Goal: Task Accomplishment & Management: Use online tool/utility

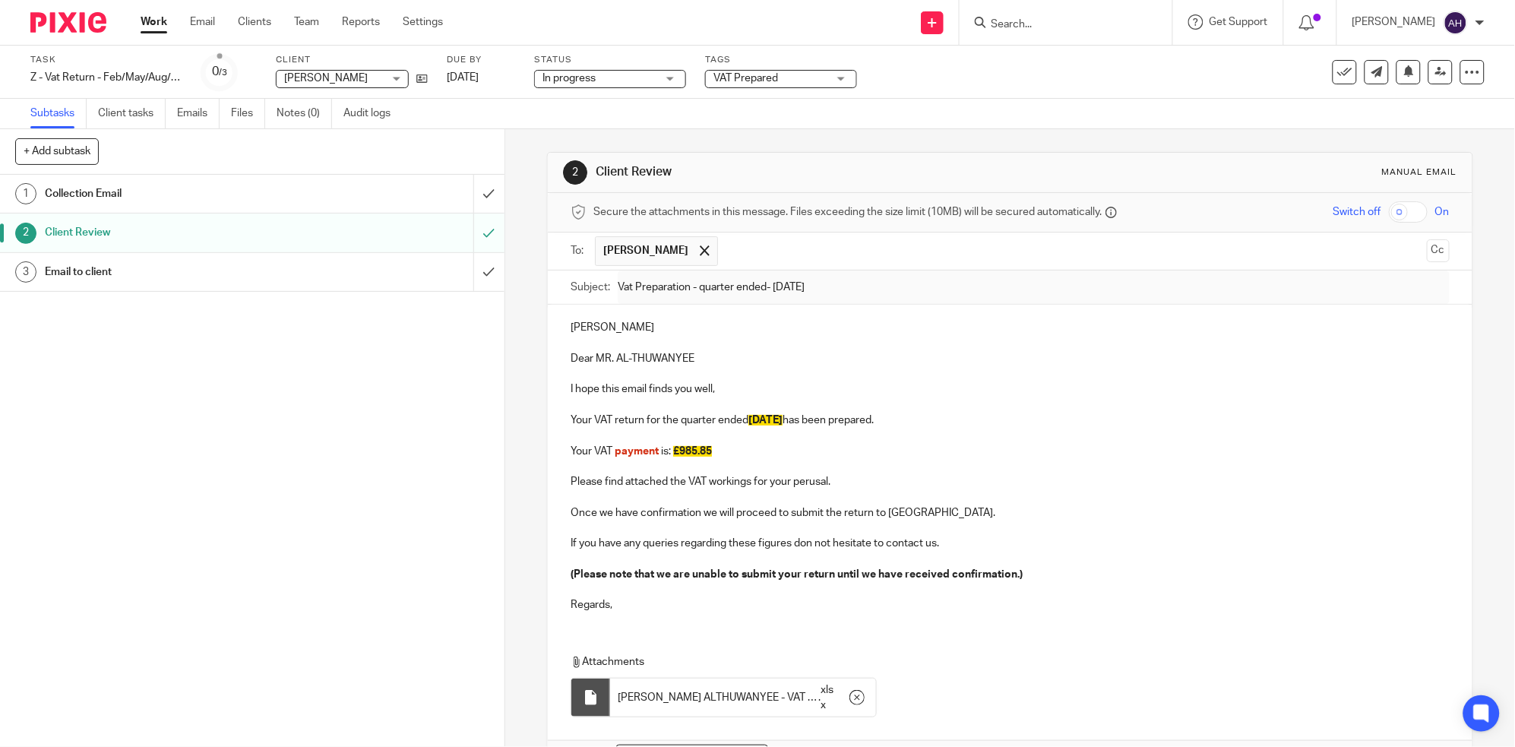
click at [1087, 21] on input "Search" at bounding box center [1058, 25] width 137 height 14
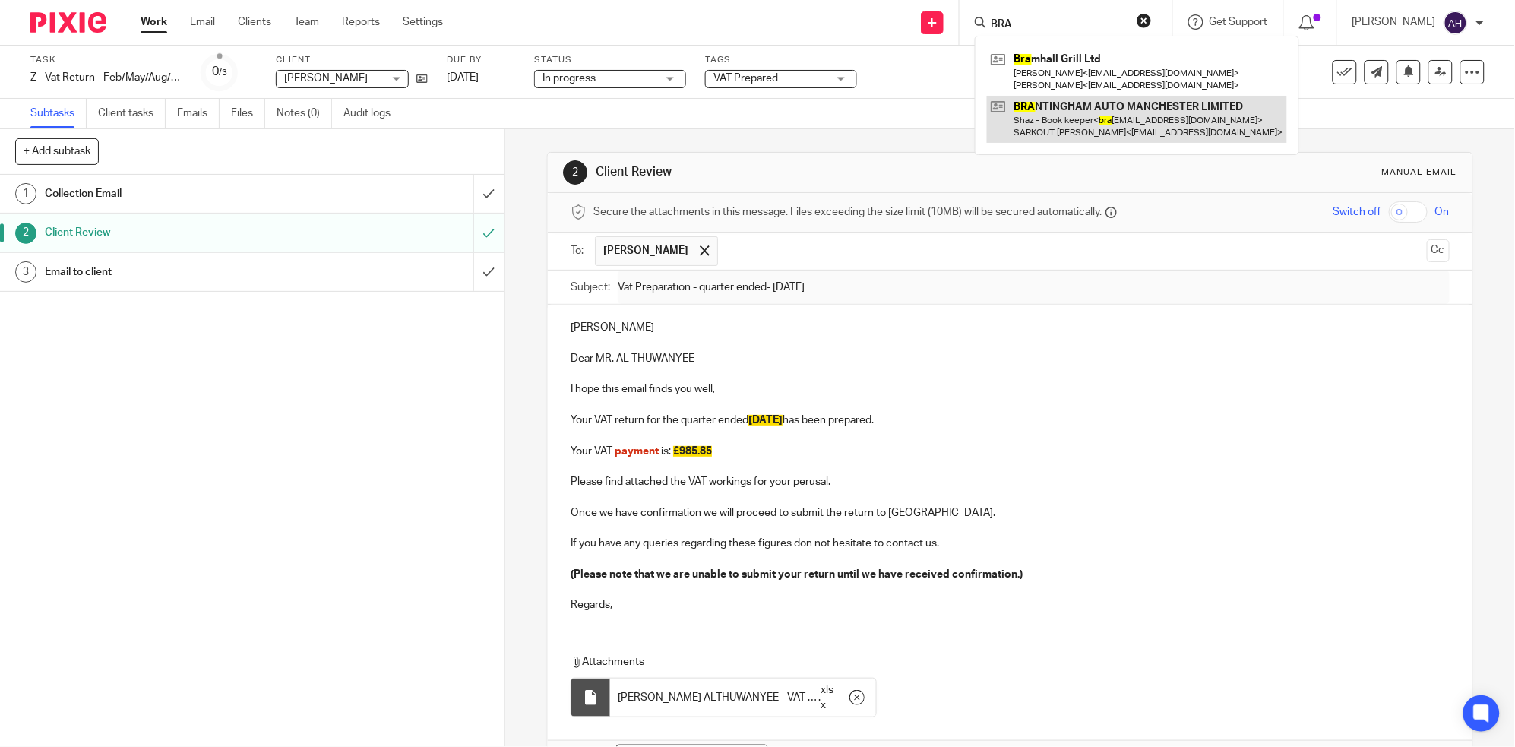
type input "BRA"
click at [1120, 109] on link at bounding box center [1137, 119] width 300 height 47
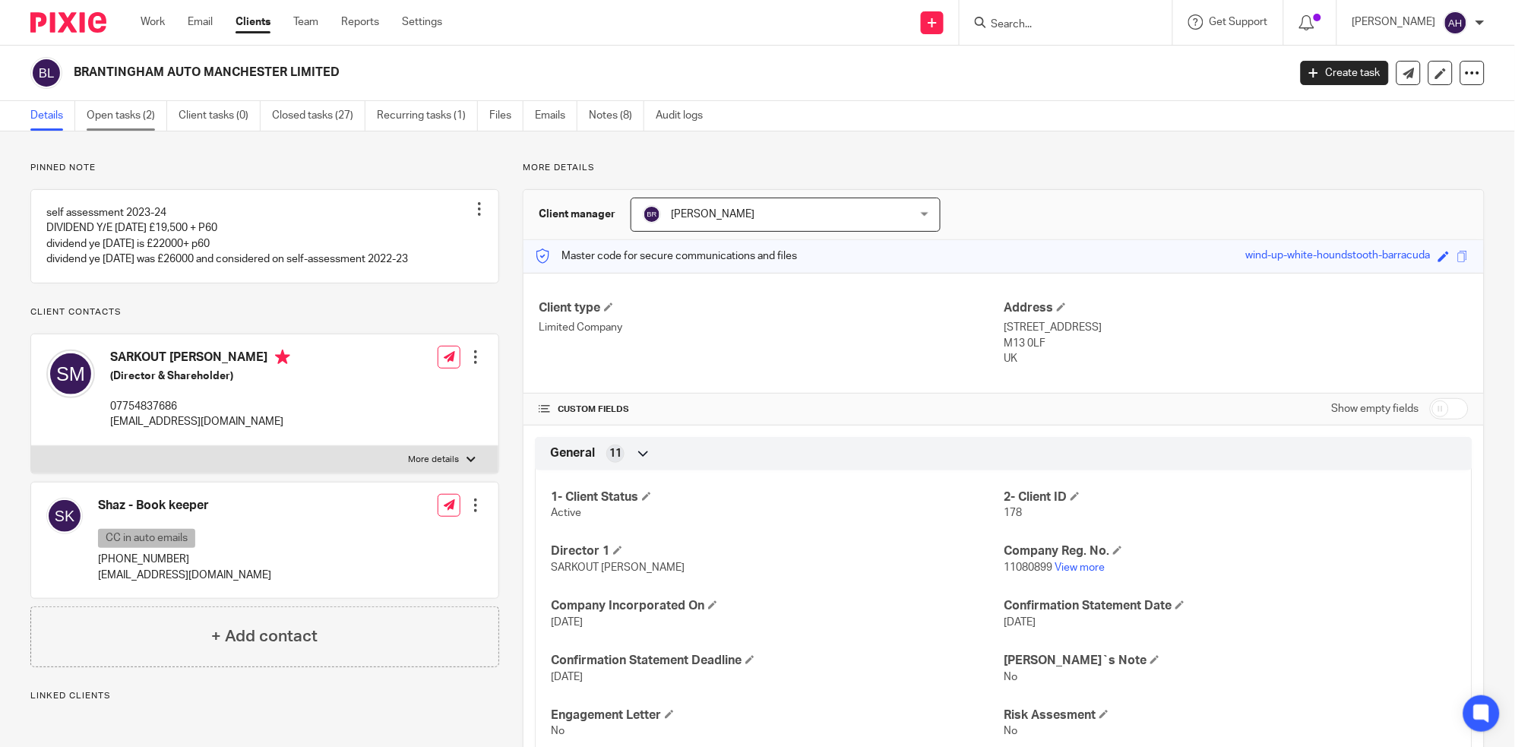
click at [119, 114] on link "Open tasks (2)" at bounding box center [127, 116] width 81 height 30
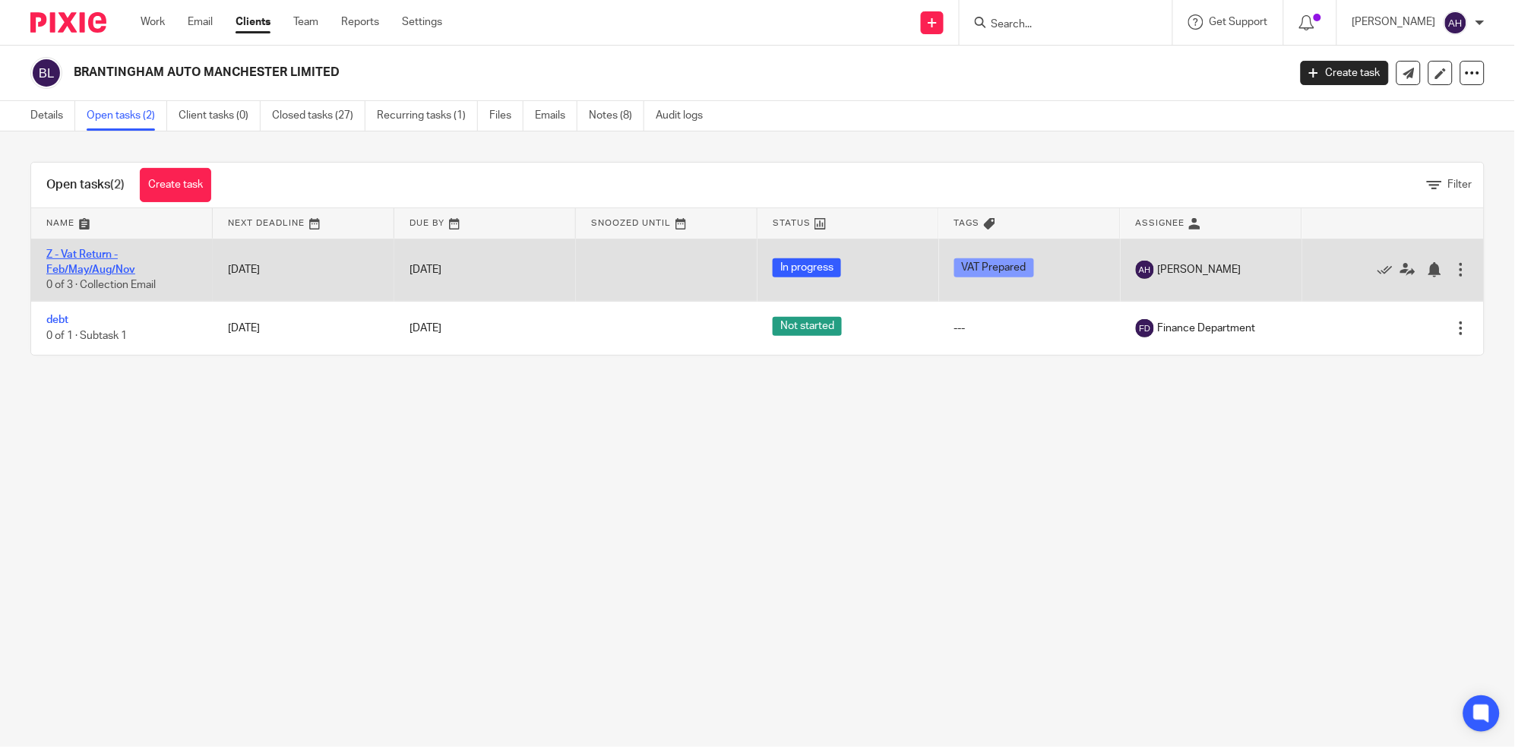
click at [81, 254] on link "Z - Vat Return - Feb/May/Aug/Nov" at bounding box center [90, 262] width 89 height 26
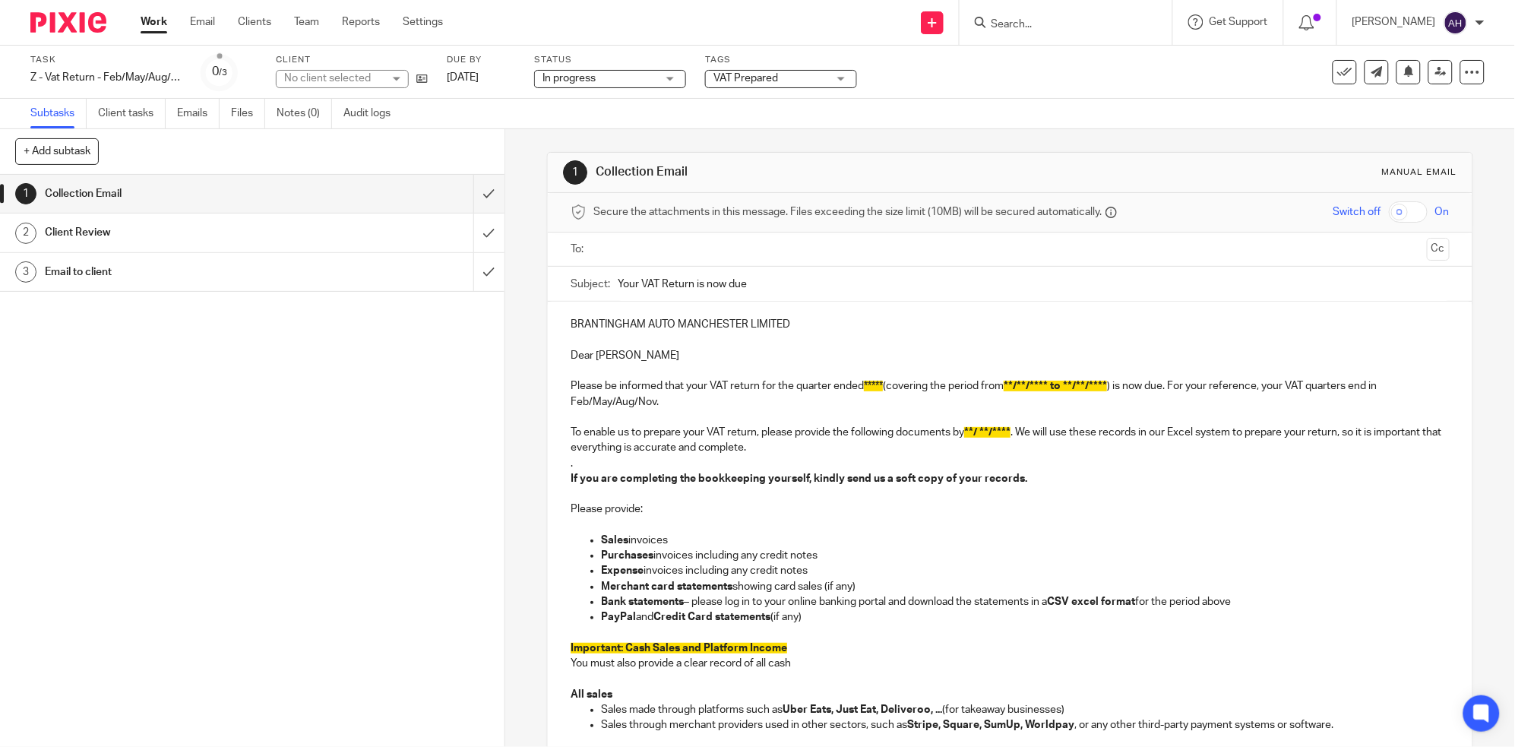
click at [328, 233] on div "Client Review" at bounding box center [251, 232] width 413 height 23
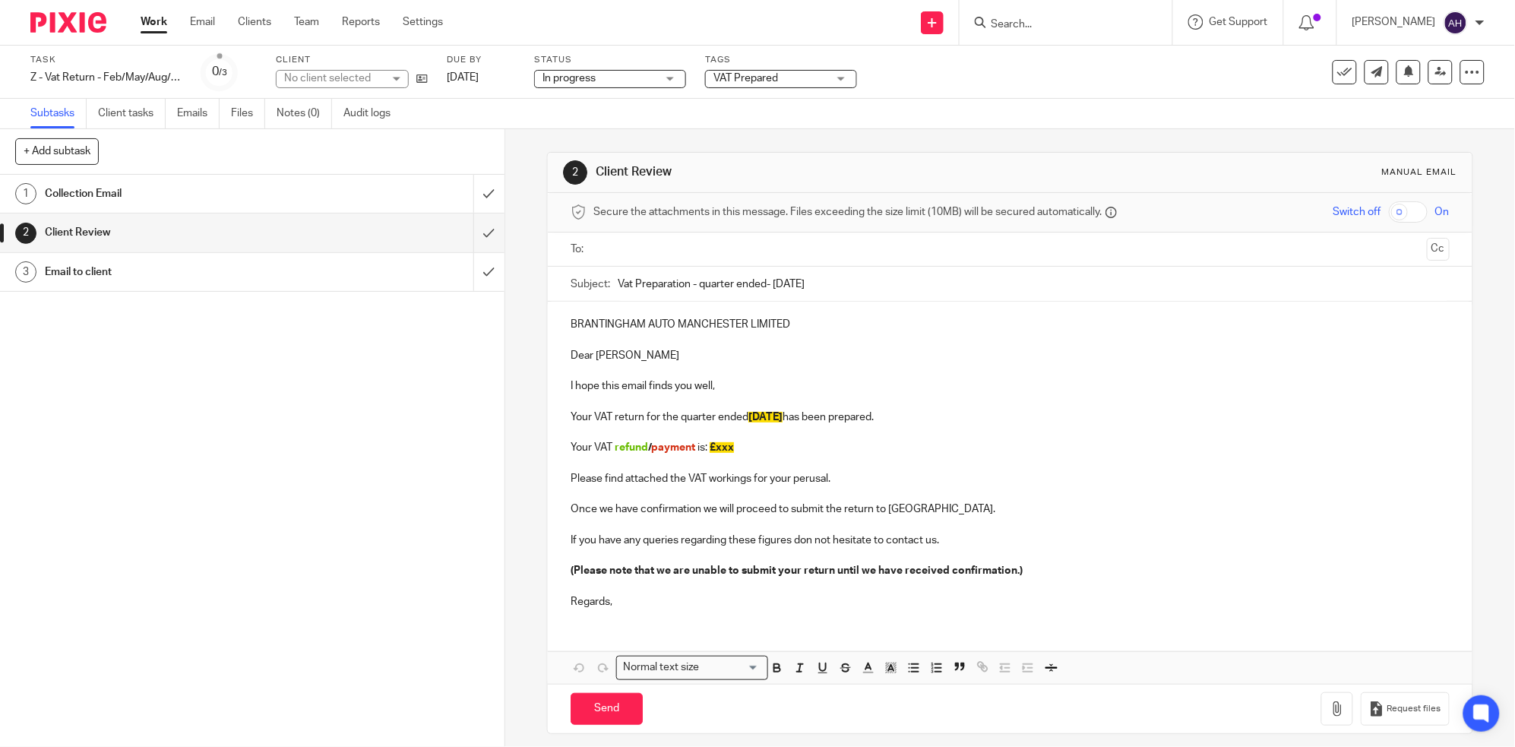
click at [733, 444] on p "Your VAT refund / payment is: £xxx" at bounding box center [1010, 447] width 879 height 15
click at [651, 451] on span "payment" at bounding box center [673, 447] width 44 height 11
click at [1248, 481] on p "Please find attached the VAT workings for your perusal." at bounding box center [1010, 478] width 879 height 15
click at [708, 445] on p "Your VAT payment is: £" at bounding box center [1010, 447] width 879 height 15
drag, startPoint x: 723, startPoint y: 448, endPoint x: 679, endPoint y: 448, distance: 44.1
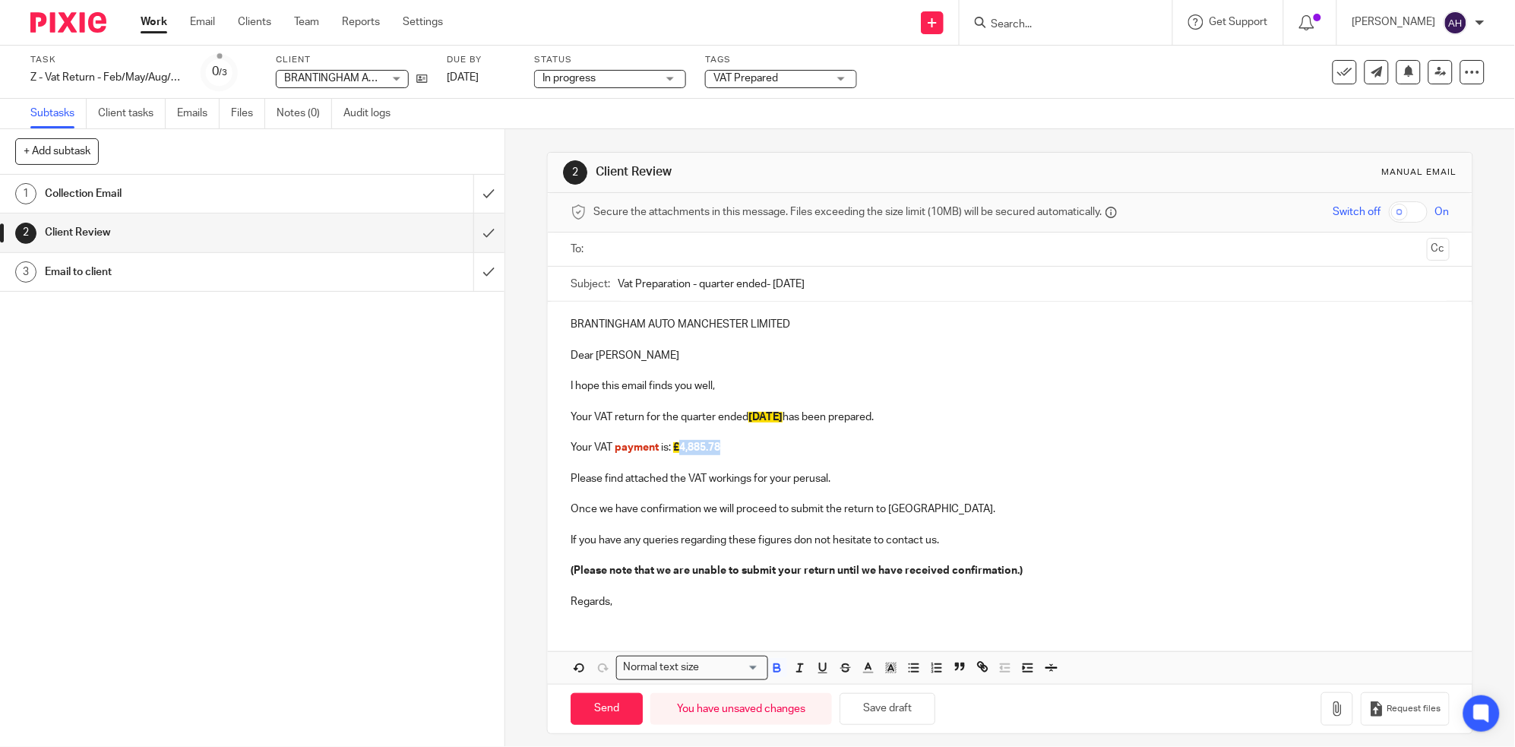
click at [679, 448] on p "Your VAT payment is: £ 4,885.78" at bounding box center [1010, 447] width 879 height 15
click at [884, 670] on icon "button" at bounding box center [891, 668] width 14 height 14
click at [900, 687] on li "color:#FCDC00" at bounding box center [903, 687] width 11 height 11
click at [1193, 521] on p at bounding box center [1010, 524] width 879 height 15
click at [422, 77] on icon at bounding box center [421, 78] width 11 height 11
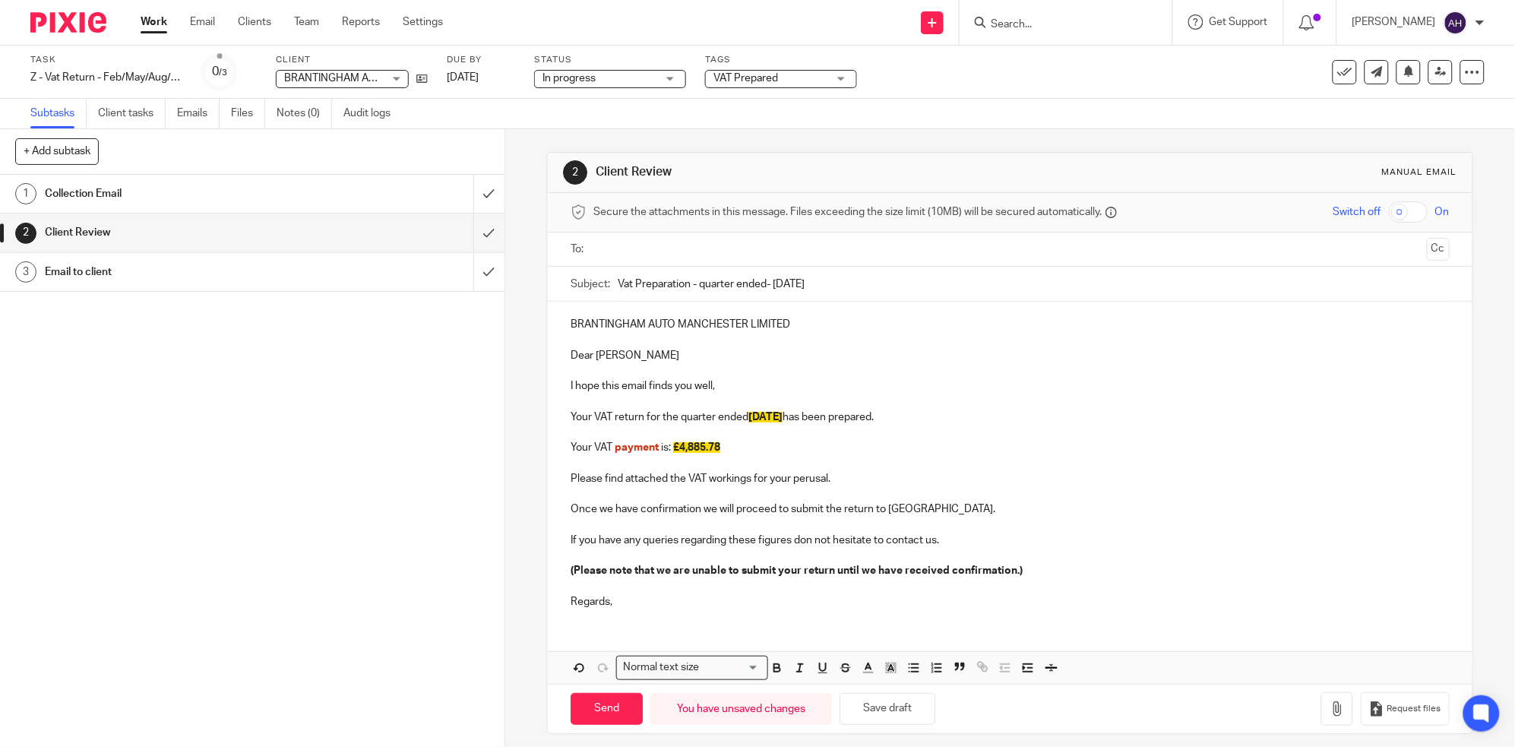
click at [710, 255] on input "text" at bounding box center [1009, 249] width 821 height 17
click at [786, 249] on input "text" at bounding box center [1078, 251] width 685 height 30
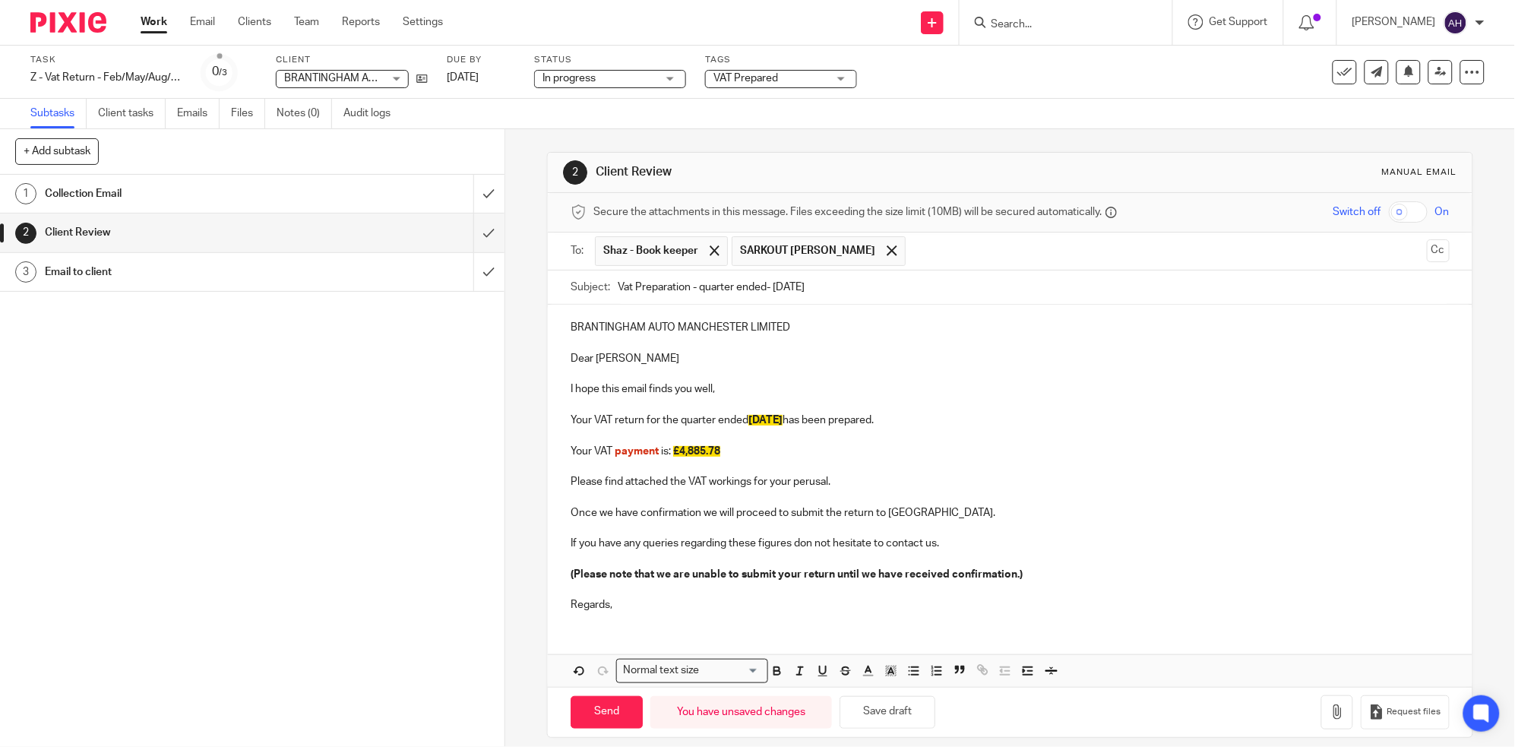
click at [198, 569] on div "1 Collection Email 2 Client Review 3 Email to client" at bounding box center [252, 461] width 505 height 572
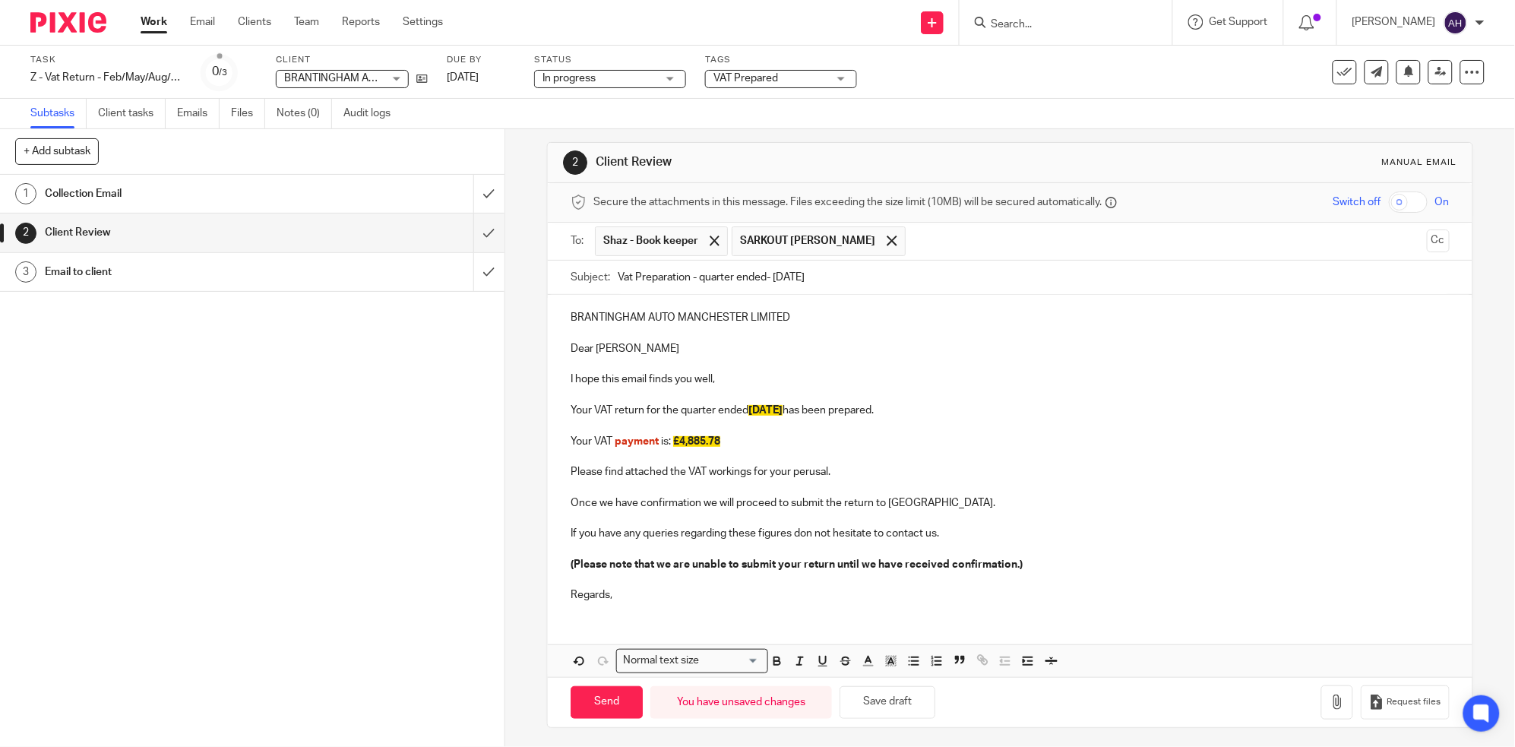
scroll to position [13, 0]
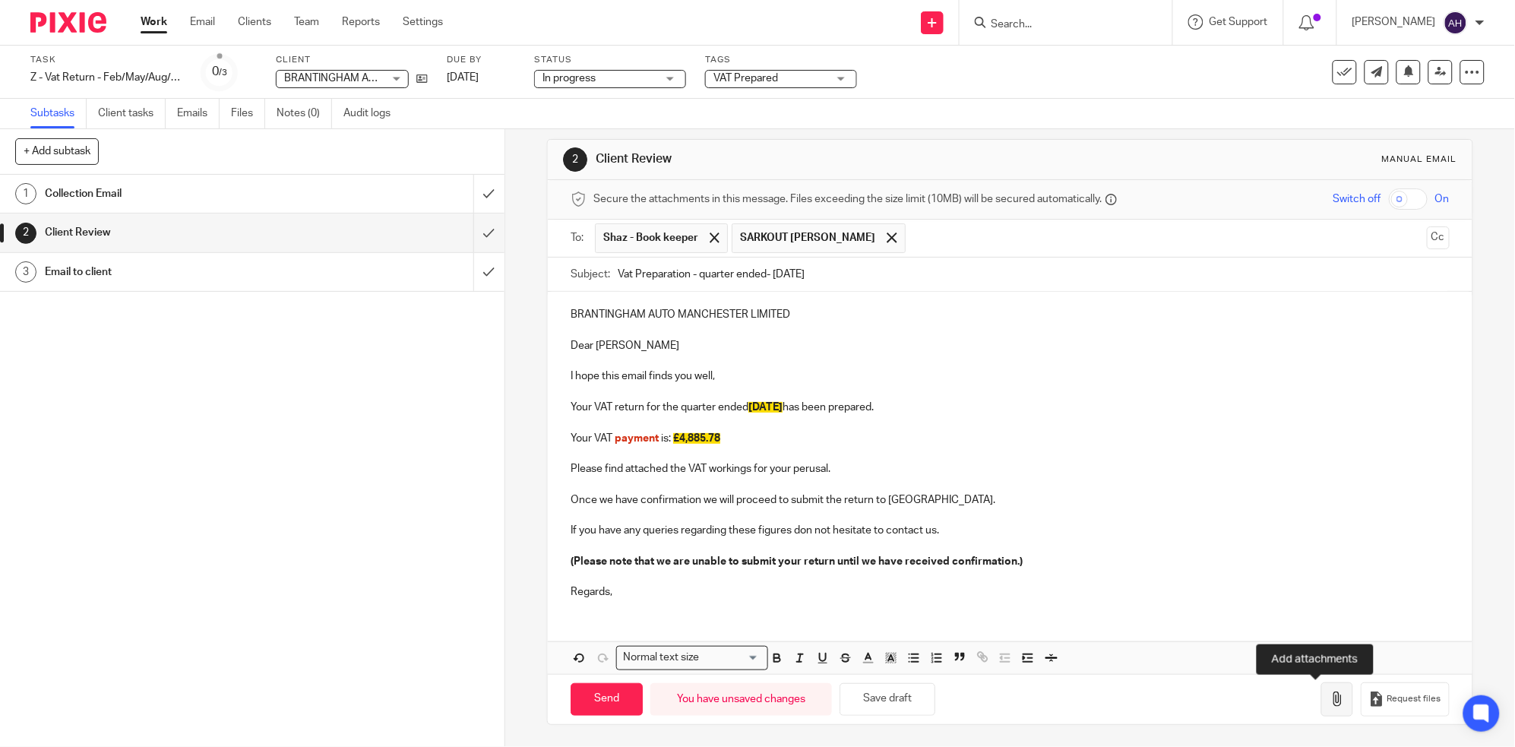
click at [1330, 699] on icon "button" at bounding box center [1337, 698] width 15 height 15
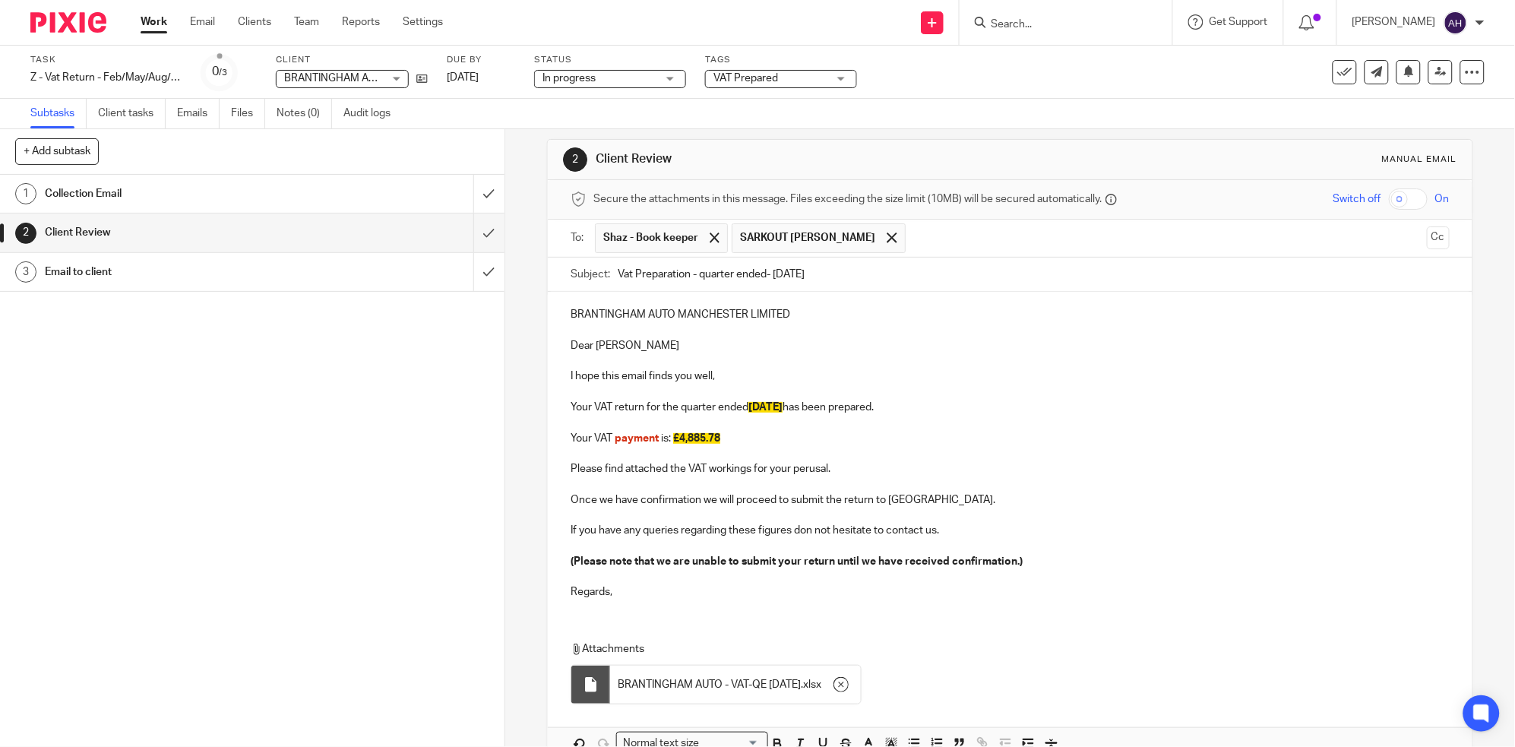
click at [150, 28] on link "Work" at bounding box center [154, 21] width 27 height 15
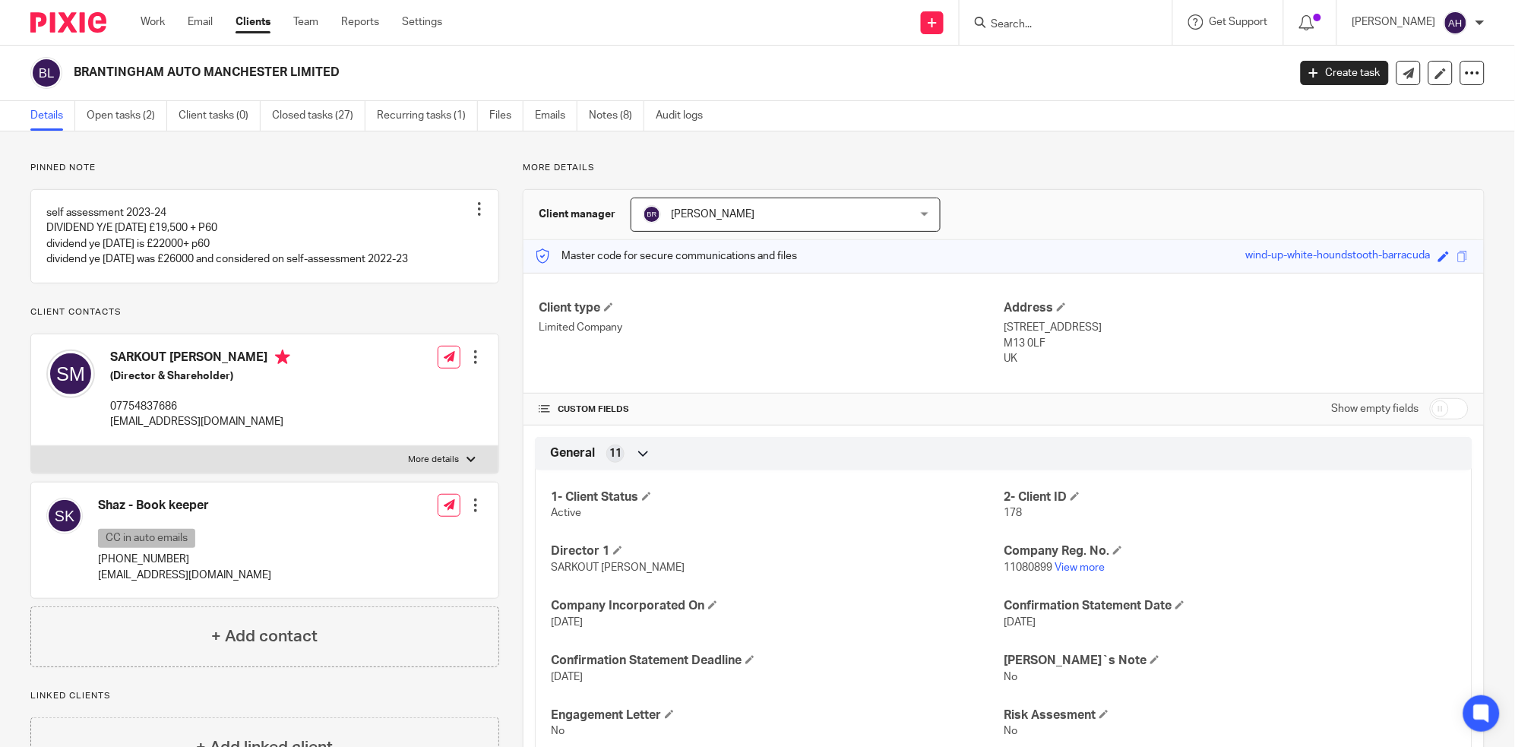
click at [467, 459] on div at bounding box center [471, 459] width 9 height 9
click at [31, 446] on input "More details" at bounding box center [30, 445] width 1 height 1
checkbox input "true"
